Goal: Transaction & Acquisition: Purchase product/service

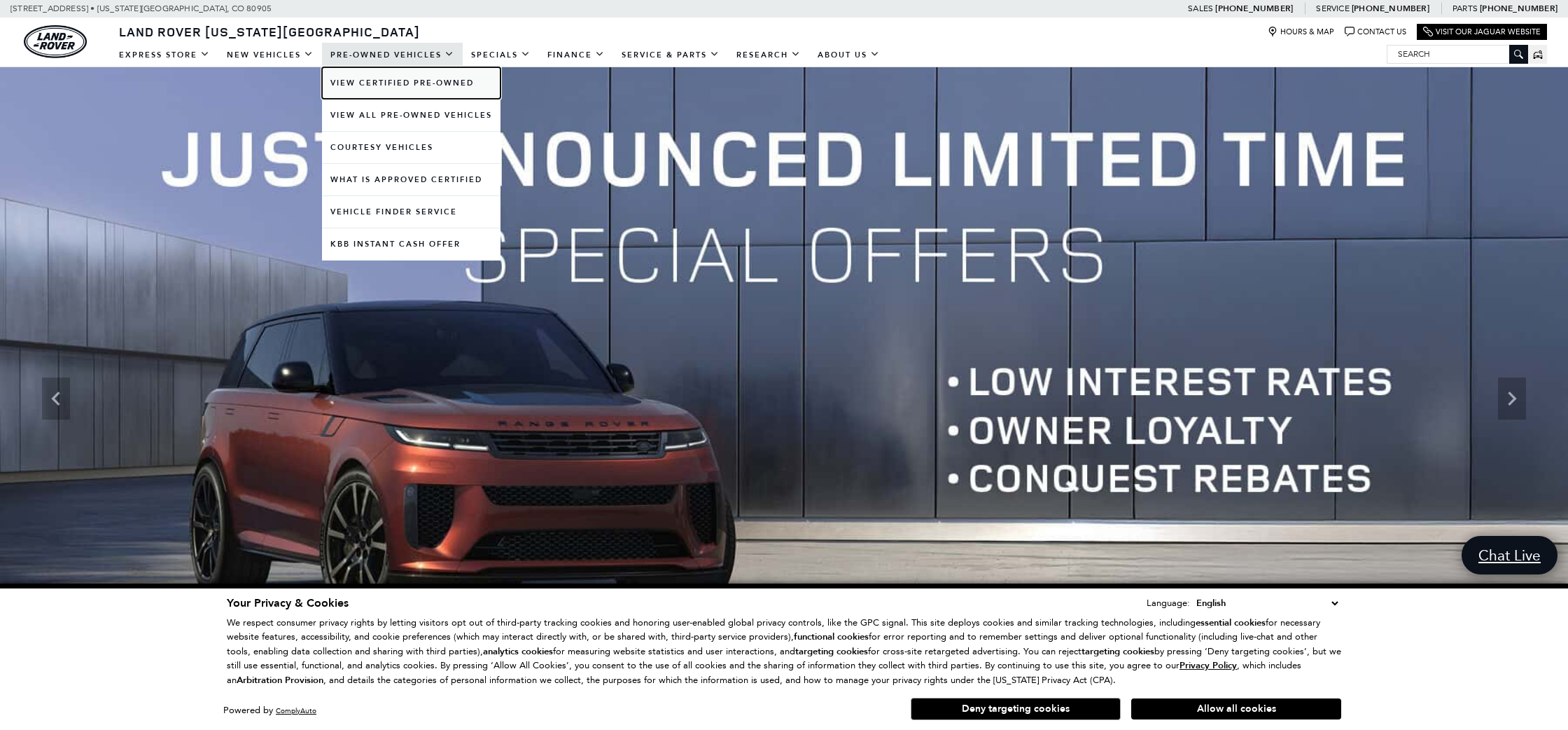
click at [415, 80] on link "View Certified Pre-Owned" at bounding box center [411, 83] width 179 height 31
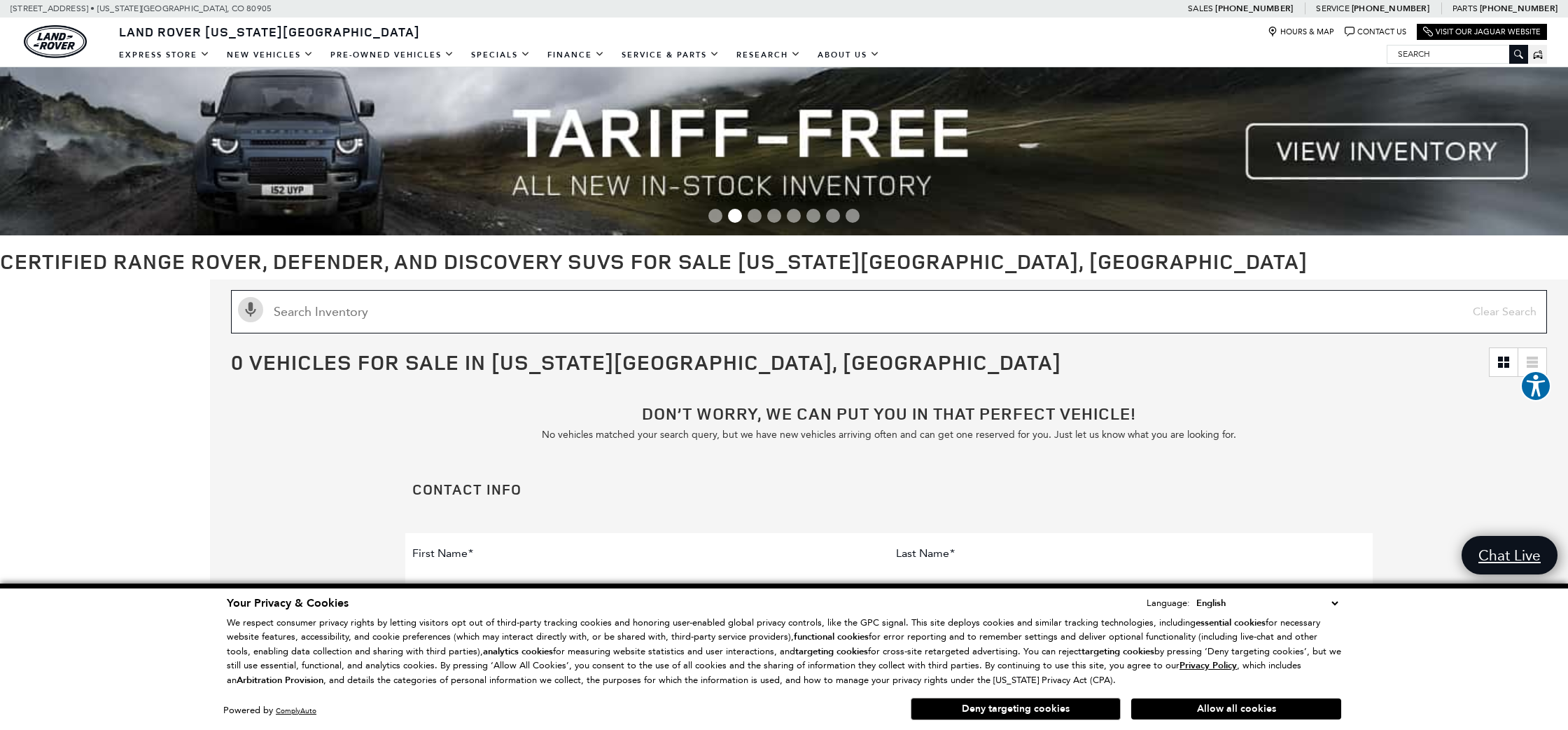
click at [421, 317] on input "Search Inventory" at bounding box center [889, 311] width 1316 height 44
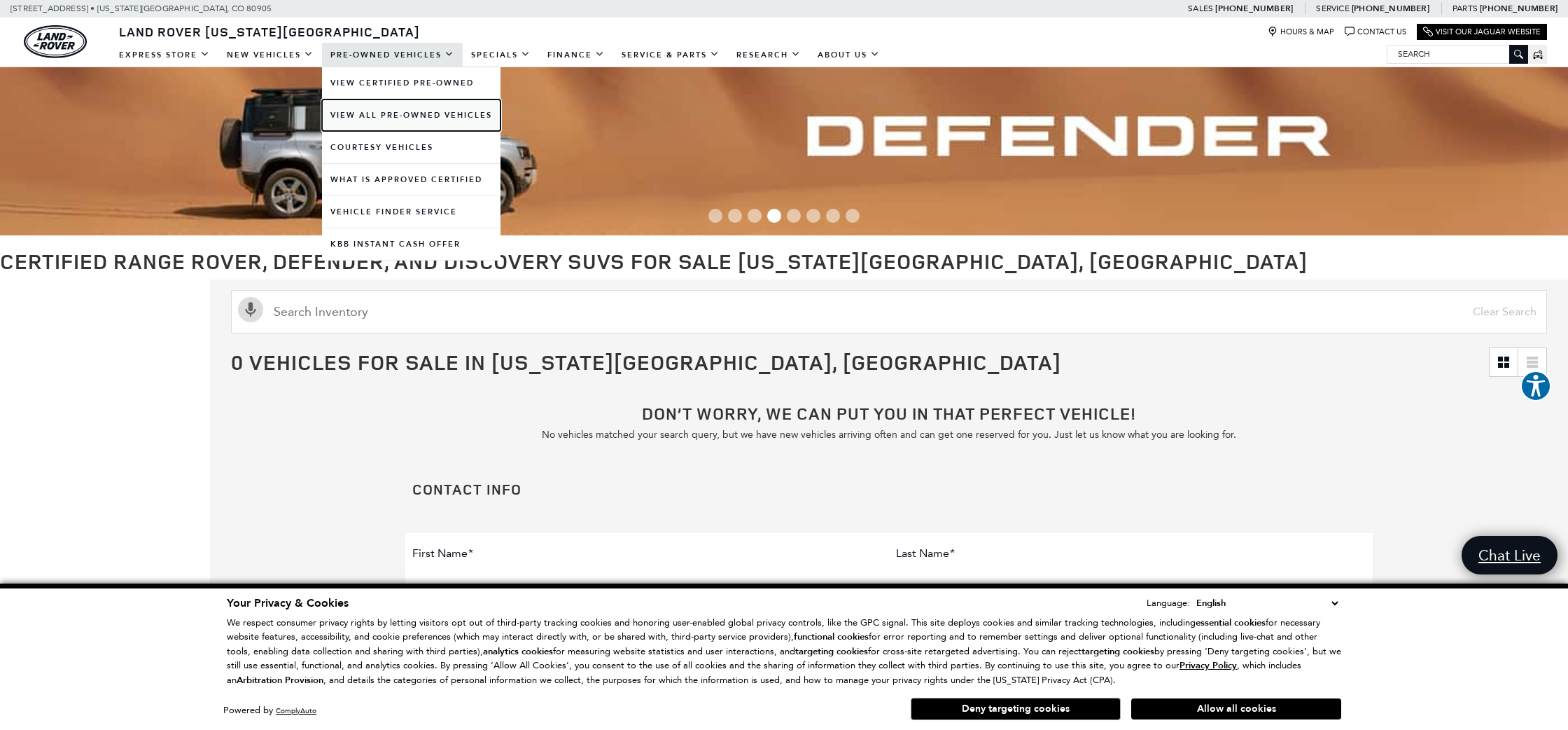
click at [404, 115] on link "View All Pre-Owned Vehicles" at bounding box center [411, 115] width 179 height 31
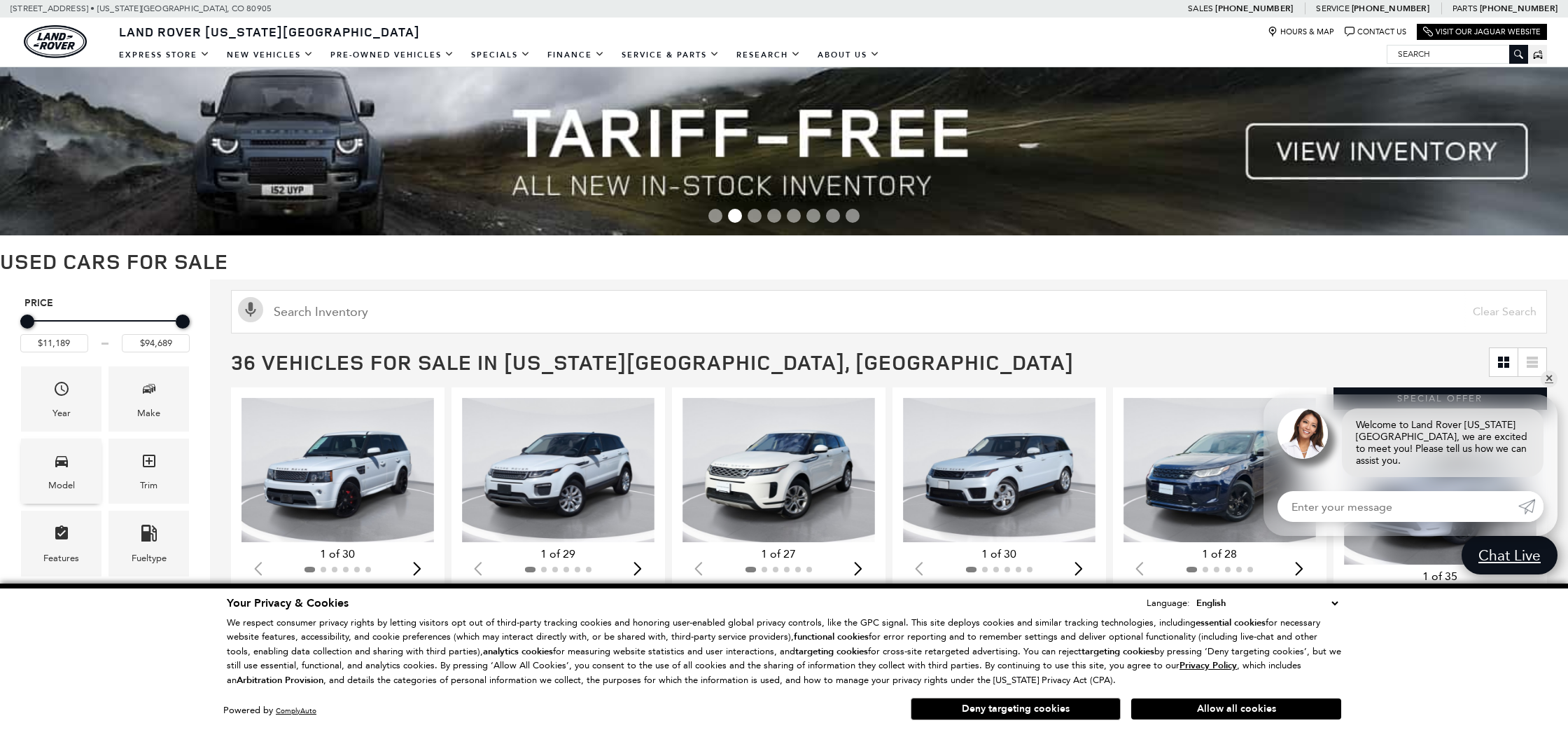
click at [62, 472] on span "Model" at bounding box center [62, 463] width 16 height 29
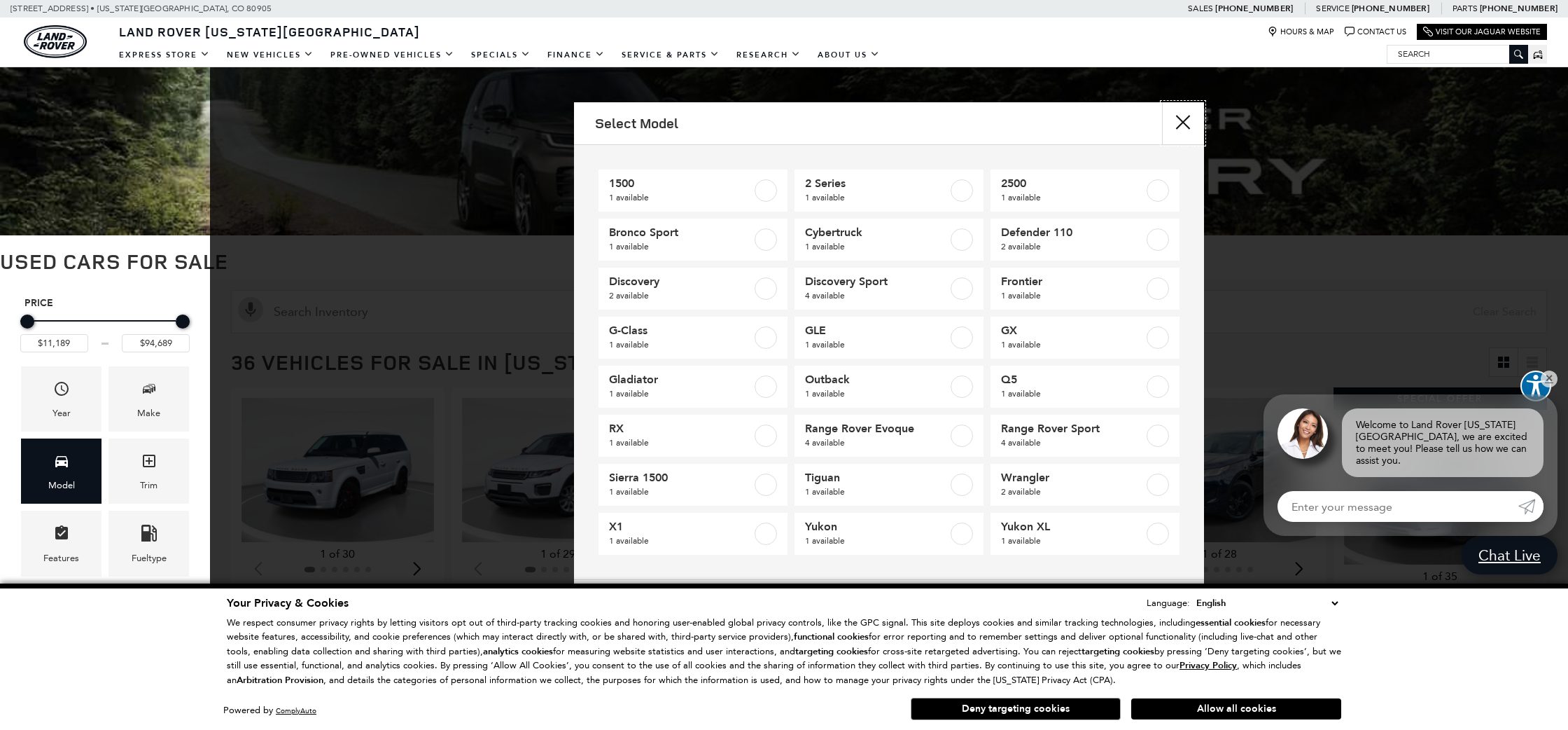
click at [1184, 123] on button "close" at bounding box center [1183, 123] width 42 height 42
